Goal: Task Accomplishment & Management: Use online tool/utility

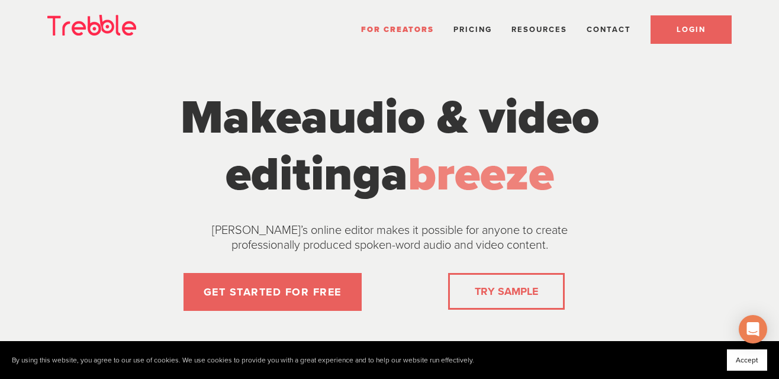
click at [705, 23] on link "LOGIN" at bounding box center [691, 29] width 81 height 28
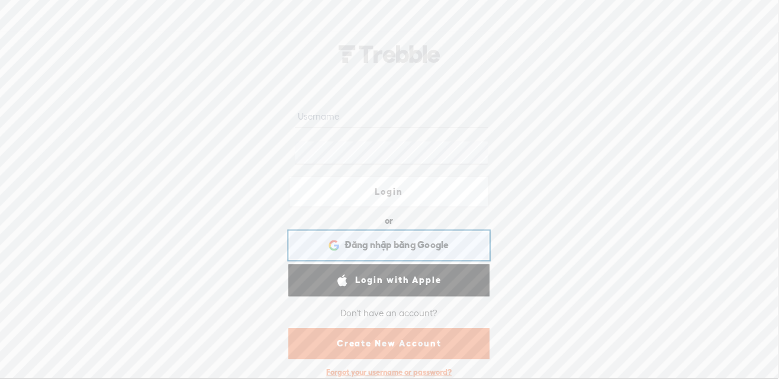
click at [449, 249] on span "Đăng nhập bằng Google" at bounding box center [397, 245] width 105 height 12
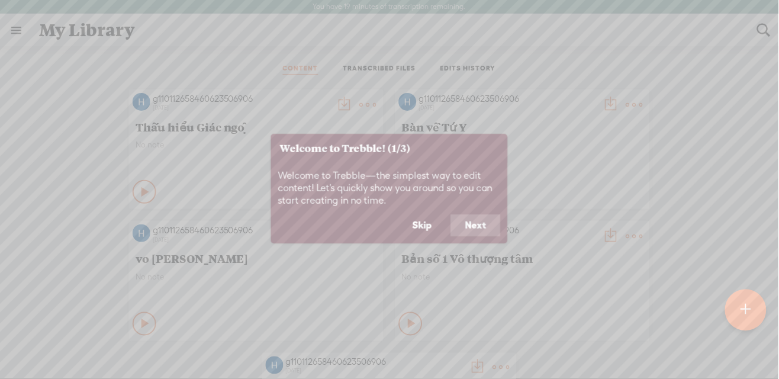
click at [426, 229] on button "Skip" at bounding box center [423, 225] width 48 height 23
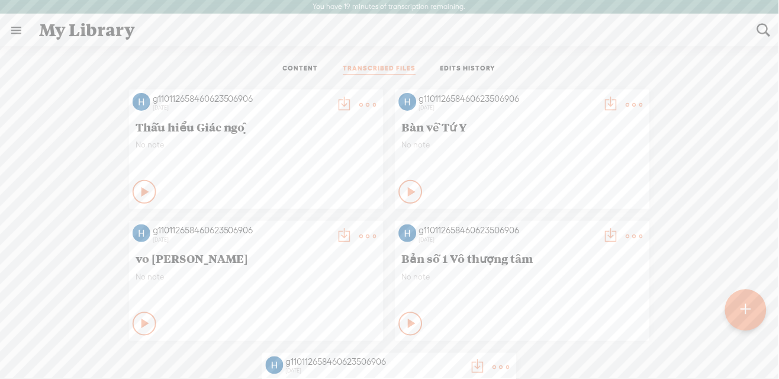
click at [388, 66] on link "TRANSCRIBED FILES" at bounding box center [379, 69] width 73 height 11
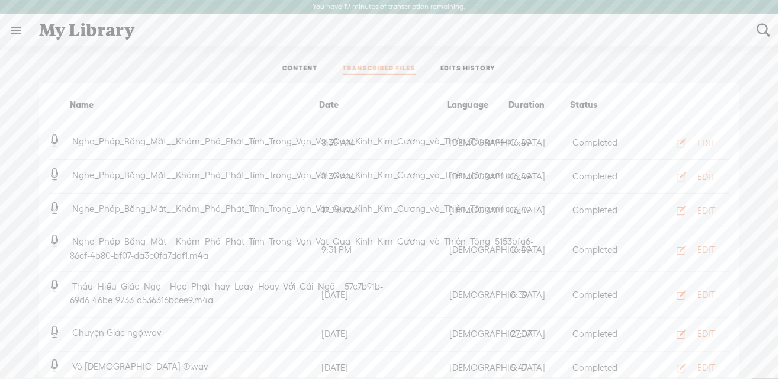
click at [238, 247] on h4 "Nghe_Pháp_Bằng_Mắt__Khám_Phá_Phật_Tính_Trong_Vạn_Vật_Qua_Kinh_Kim_Cương_và_Thiề…" at bounding box center [195, 249] width 250 height 28
click at [704, 252] on div "EDIT" at bounding box center [708, 250] width 18 height 12
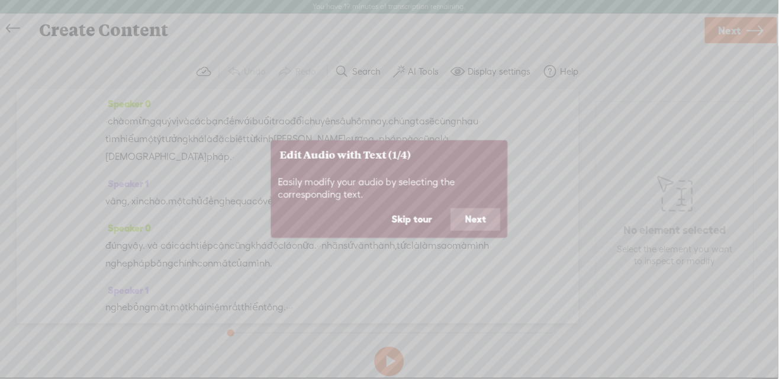
click at [410, 219] on button "Skip tour" at bounding box center [412, 219] width 69 height 23
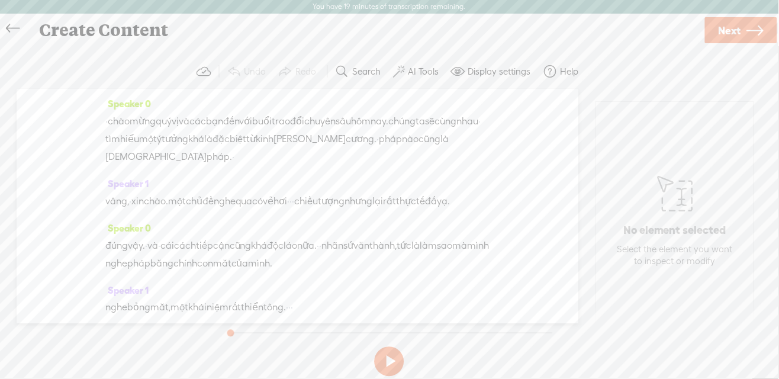
click at [410, 210] on div "vâng, · xin chào. một chủ đề nghe qua có vẻ hơi · · · chiều tượng nhưng lại rất…" at bounding box center [297, 201] width 385 height 18
click at [115, 24] on div "Create Content" at bounding box center [367, 30] width 673 height 31
click at [205, 25] on div "Create Content" at bounding box center [367, 30] width 673 height 31
